Goal: Transaction & Acquisition: Purchase product/service

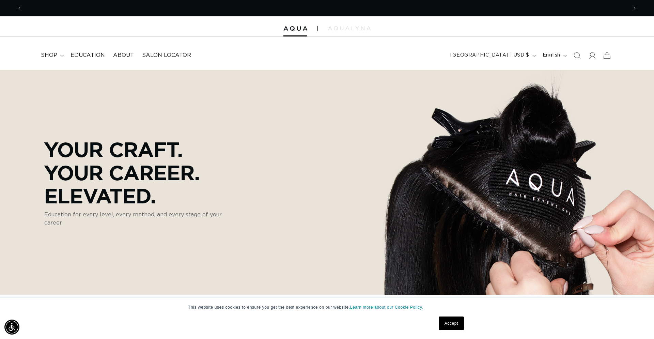
scroll to position [0, 605]
click at [59, 56] on summary "shop" at bounding box center [52, 55] width 30 height 15
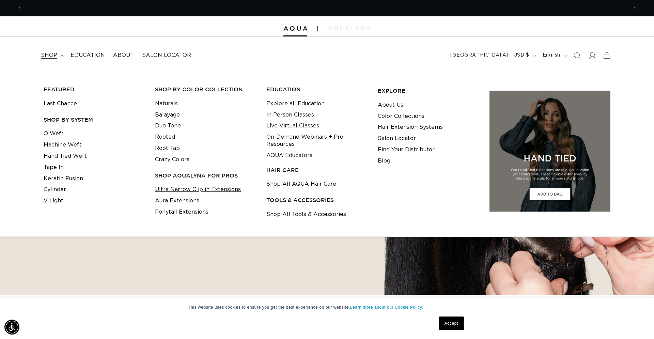
scroll to position [0, 1211]
click at [173, 190] on link "Ultra Narrow Clip in Extensions" at bounding box center [198, 189] width 86 height 11
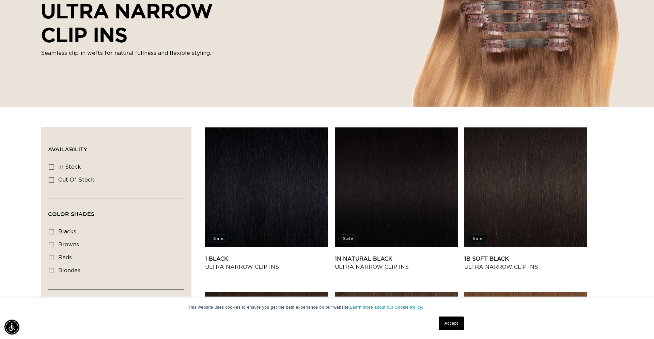
scroll to position [123, 0]
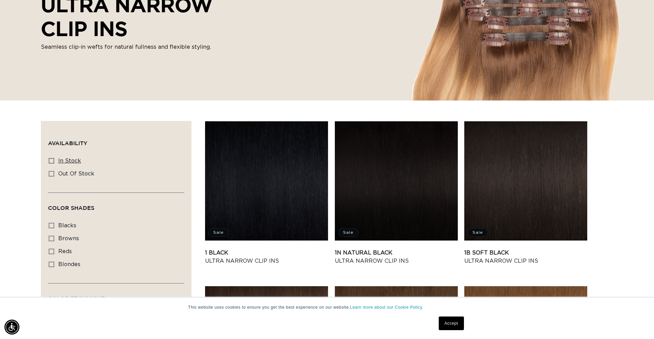
click at [53, 160] on icon at bounding box center [51, 160] width 5 height 5
click at [53, 160] on input "In stock In stock (30 products)" at bounding box center [51, 160] width 5 height 5
checkbox input "true"
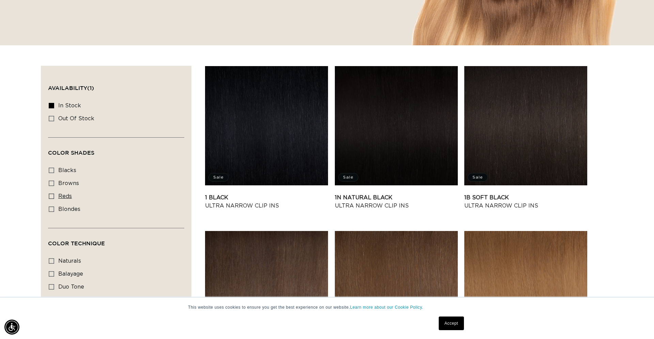
click at [51, 201] on label "reds reds (1 product)" at bounding box center [114, 196] width 131 height 13
click at [51, 199] on input "reds reds (1 product)" at bounding box center [51, 195] width 5 height 5
checkbox input "true"
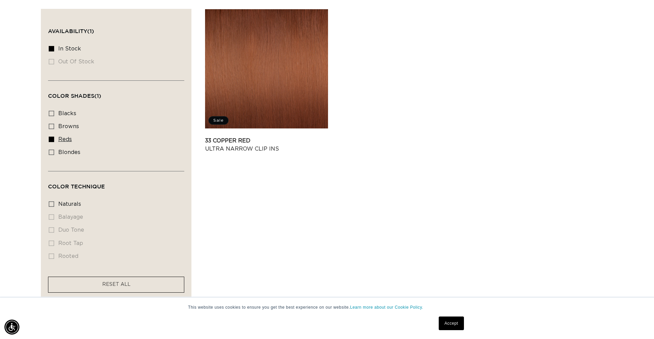
click at [54, 141] on label "reds reds (1 product)" at bounding box center [114, 139] width 131 height 13
click at [54, 141] on input "reds reds (1 product)" at bounding box center [51, 139] width 5 height 5
checkbox input "false"
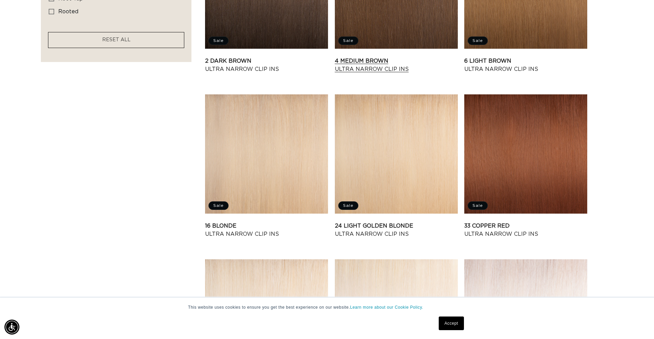
scroll to position [478, 0]
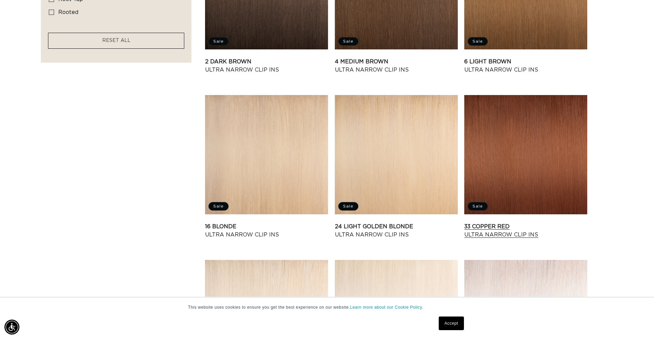
click at [542, 222] on link "33 Copper Red Ultra Narrow Clip Ins" at bounding box center [525, 230] width 123 height 16
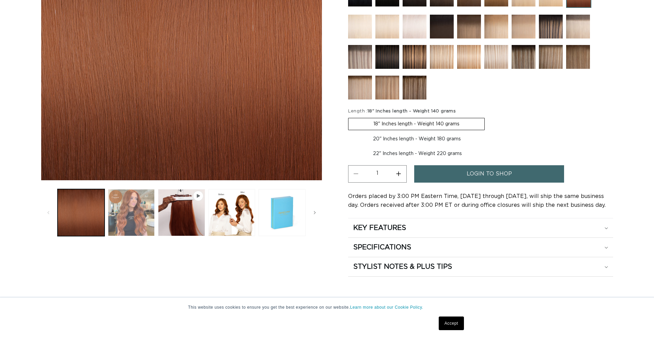
click at [136, 217] on button "Load image 2 in gallery view" at bounding box center [131, 212] width 47 height 47
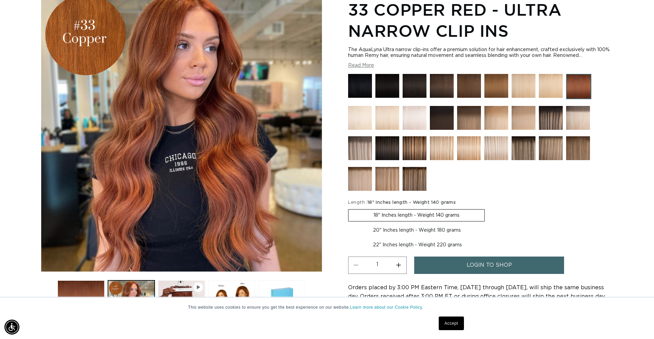
click at [380, 231] on label "20" Inches length - Weight 180 grams Variant sold out or unavailable" at bounding box center [417, 230] width 138 height 12
click at [488, 208] on input "20" Inches length - Weight 180 grams Variant sold out or unavailable" at bounding box center [488, 208] width 0 height 0
radio input "true"
click at [494, 269] on span "login to shop" at bounding box center [488, 264] width 45 height 17
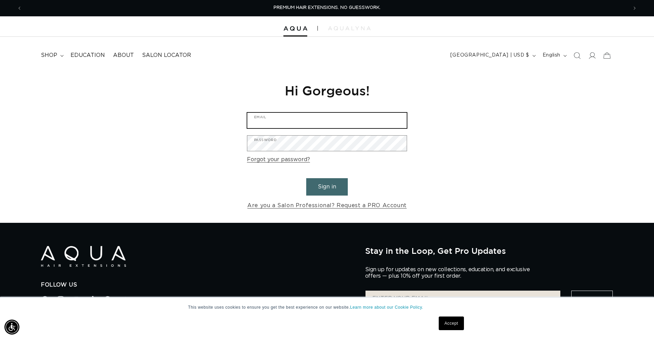
type input "saintsnscissors@gmail.com"
click at [320, 191] on button "Sign in" at bounding box center [327, 186] width 42 height 17
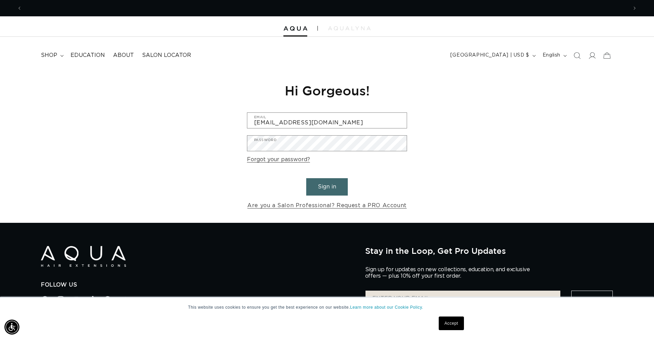
scroll to position [0, 605]
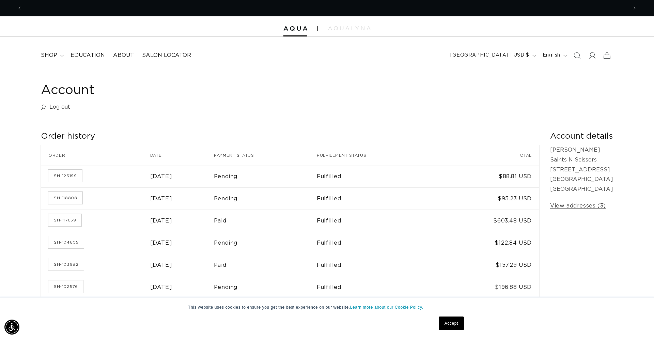
scroll to position [0, 1211]
click at [46, 51] on summary "shop" at bounding box center [52, 55] width 30 height 15
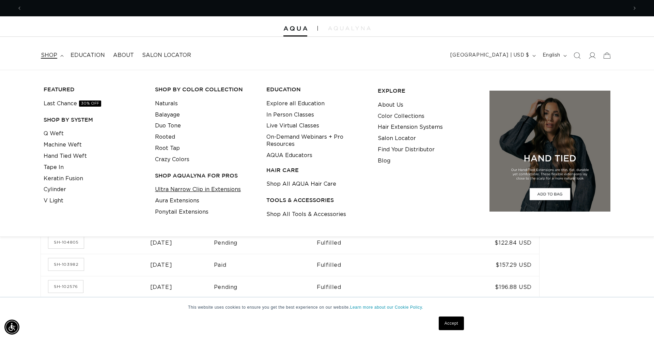
scroll to position [0, 0]
click at [171, 191] on link "Ultra Narrow Clip in Extensions" at bounding box center [198, 189] width 86 height 11
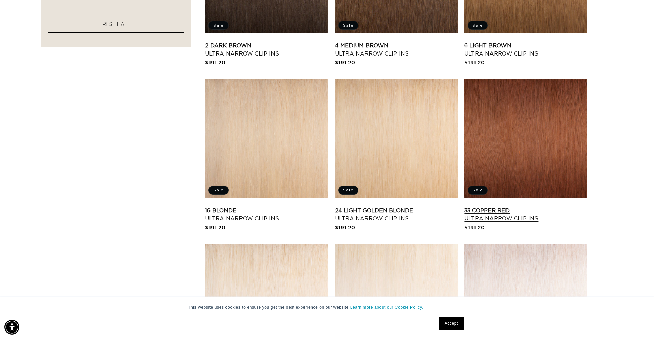
scroll to position [0, 1211]
click at [544, 206] on link "33 Copper Red Ultra Narrow Clip Ins" at bounding box center [525, 214] width 123 height 16
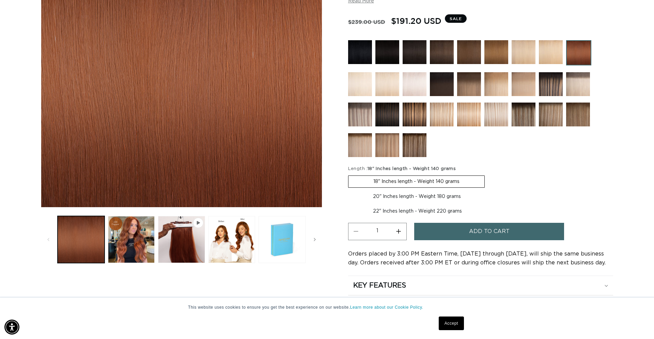
scroll to position [169, 0]
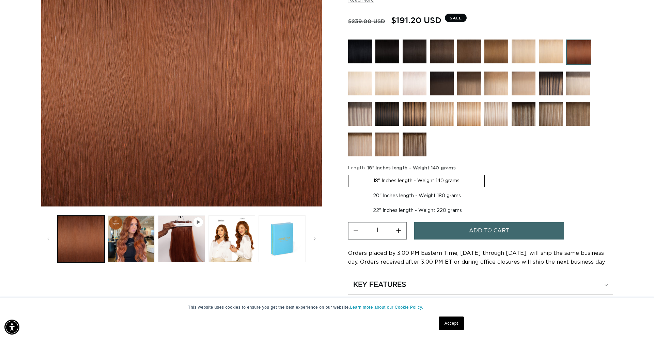
click at [376, 197] on label "20" Inches length - Weight 180 grams Variant sold out or unavailable" at bounding box center [417, 196] width 138 height 12
click at [488, 174] on input "20" Inches length - Weight 180 grams Variant sold out or unavailable" at bounding box center [488, 173] width 0 height 0
radio input "true"
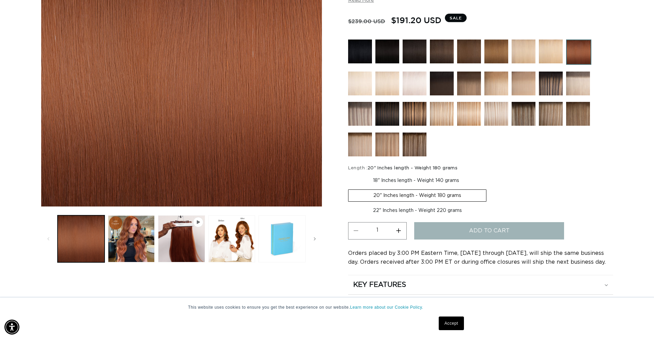
scroll to position [0, 605]
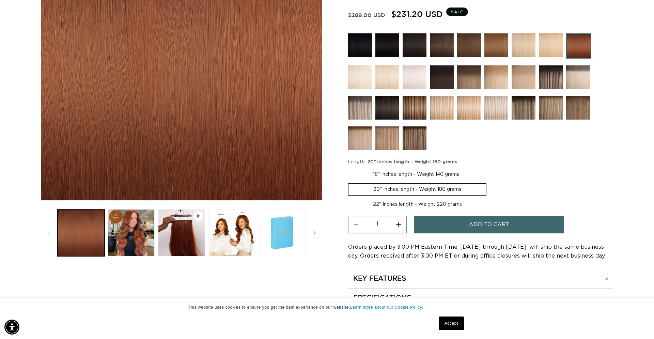
scroll to position [175, 0]
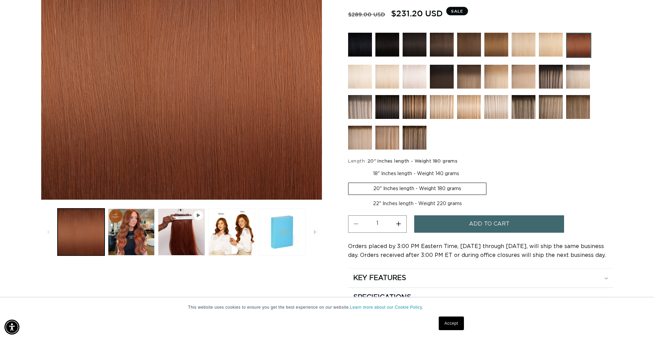
click at [473, 228] on span "Add to cart" at bounding box center [489, 223] width 41 height 17
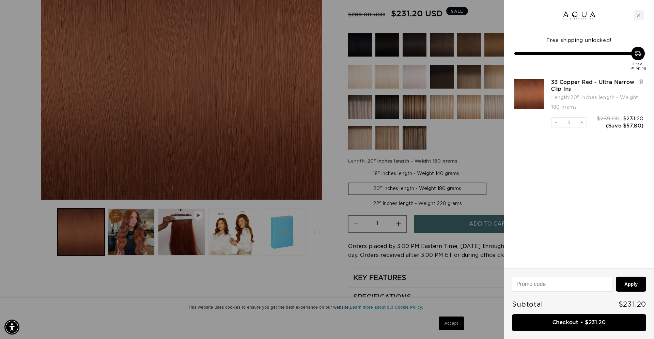
scroll to position [0, 605]
click at [638, 13] on div "Close cart" at bounding box center [638, 15] width 10 height 10
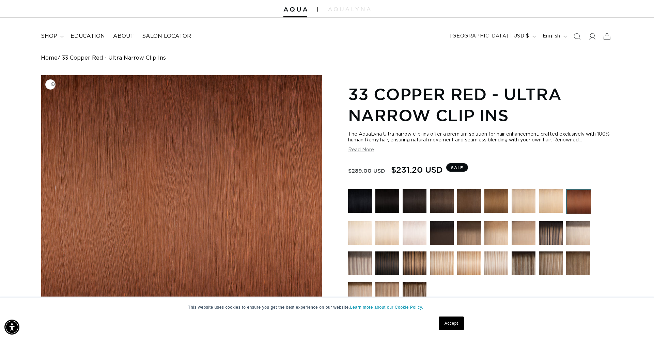
scroll to position [0, 0]
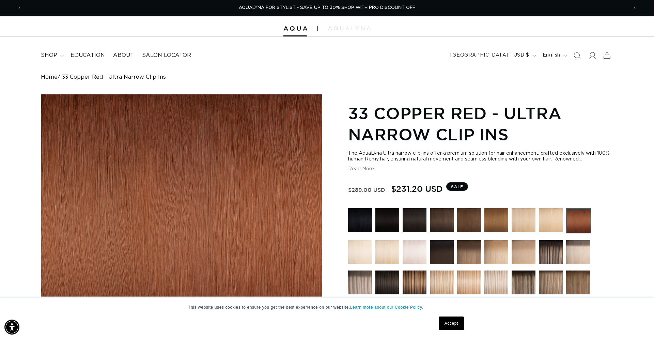
click at [591, 59] on icon at bounding box center [591, 55] width 7 height 7
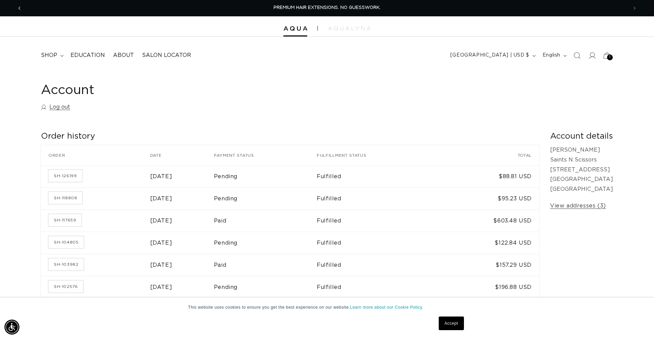
click at [20, 13] on button "Previous announcement" at bounding box center [19, 8] width 15 height 13
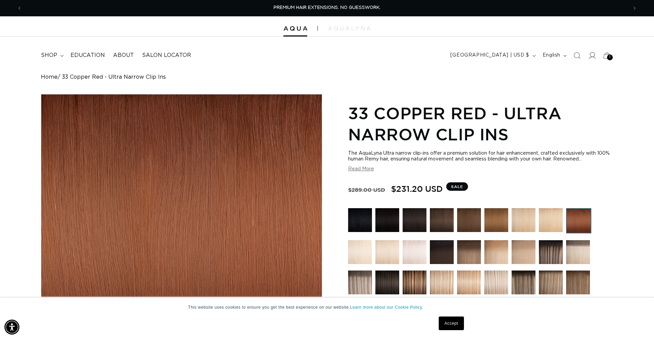
click at [589, 56] on icon at bounding box center [591, 55] width 7 height 7
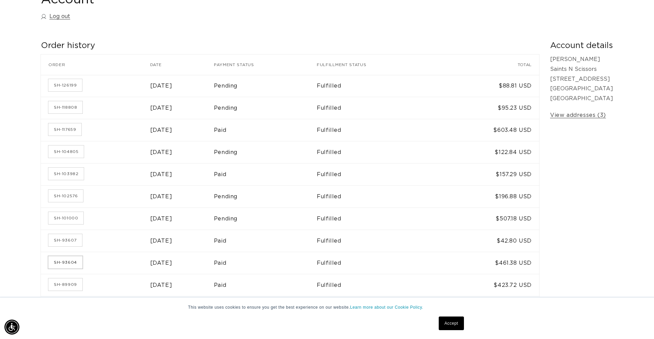
click at [75, 263] on link "SH-93604" at bounding box center [65, 262] width 34 height 12
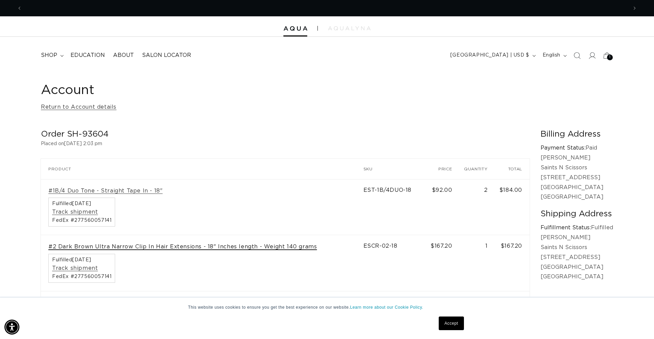
scroll to position [0, 1211]
click at [107, 247] on link "#2 Dark Brown Ultra Narrow Clip In Hair Extensions - 18" Inches length - Weight…" at bounding box center [182, 246] width 268 height 7
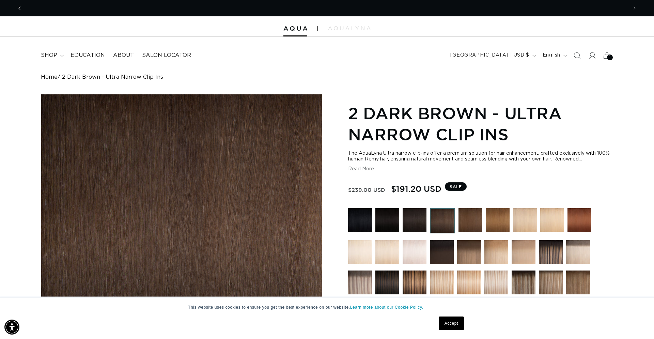
scroll to position [0, 605]
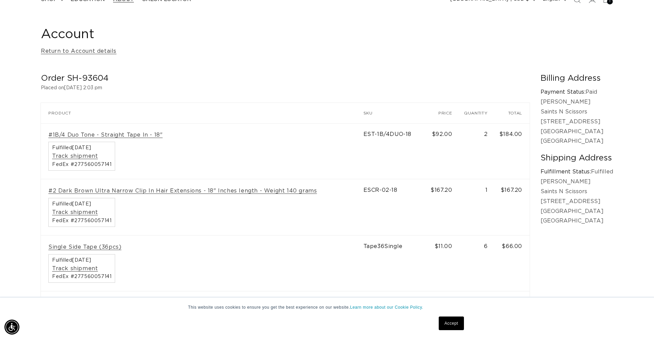
scroll to position [0, 605]
